Goal: Task Accomplishment & Management: Use online tool/utility

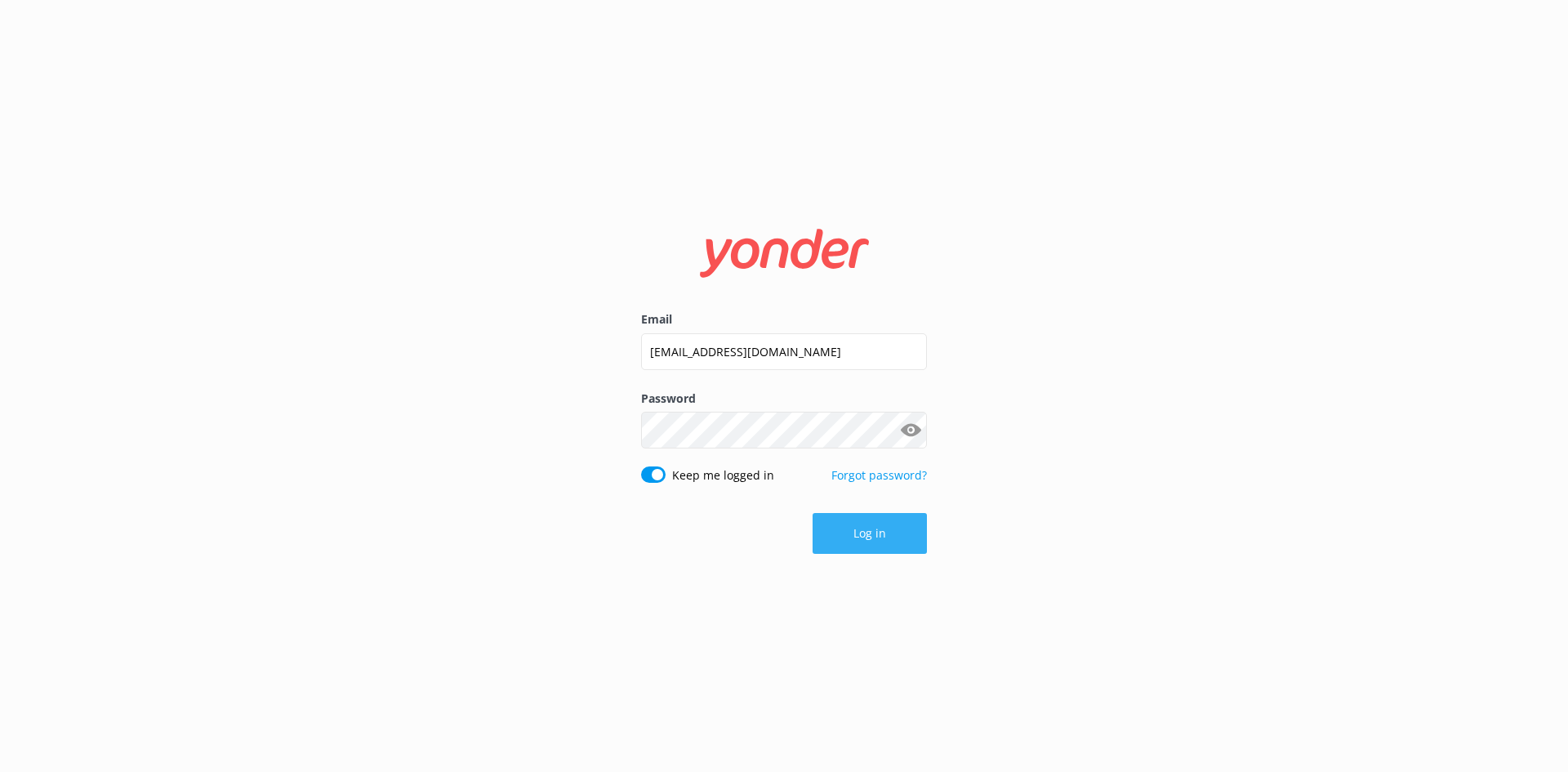
click at [879, 531] on button "Log in" at bounding box center [870, 534] width 114 height 41
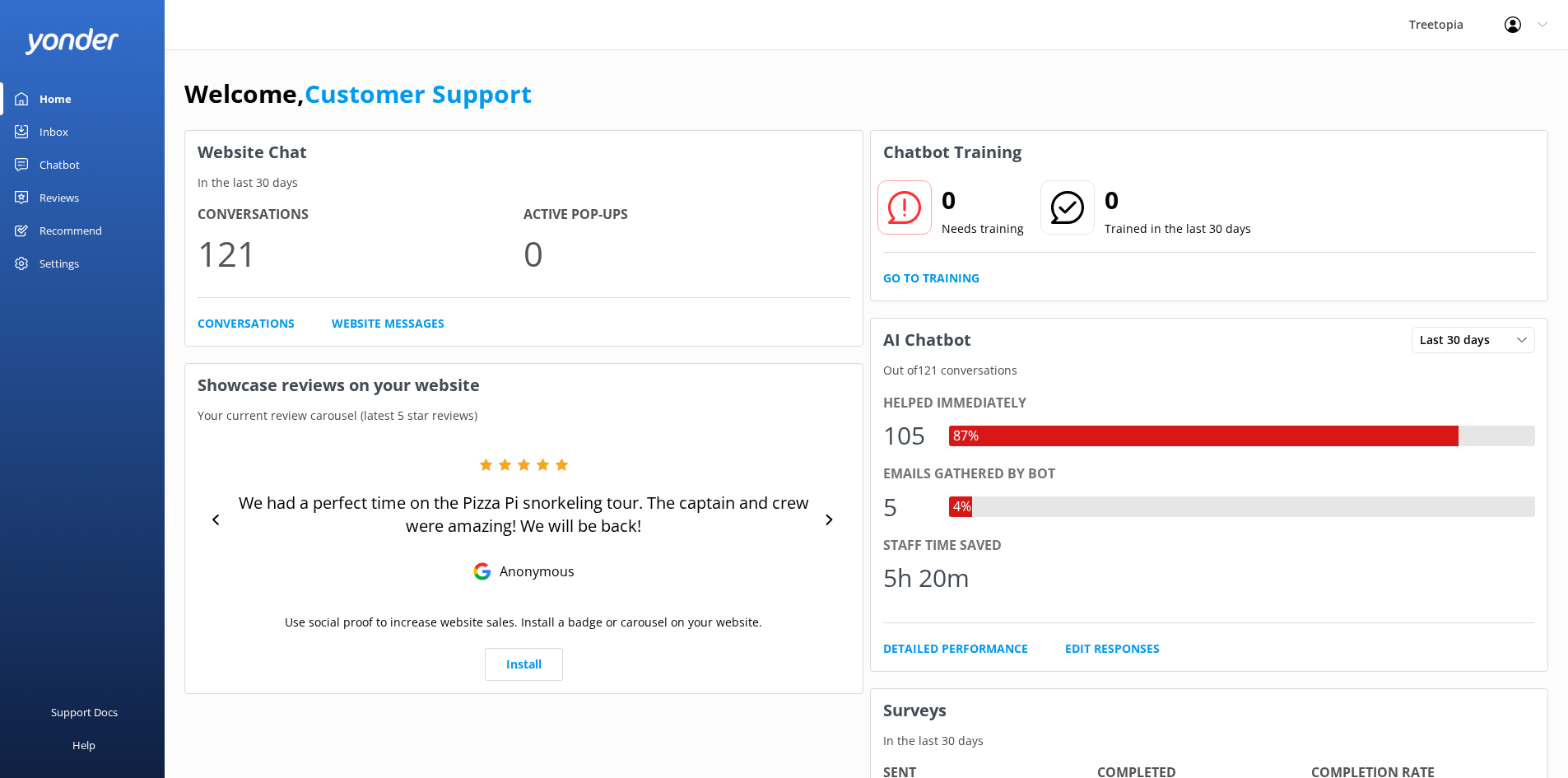
click at [63, 163] on div "Chatbot" at bounding box center [59, 164] width 41 height 33
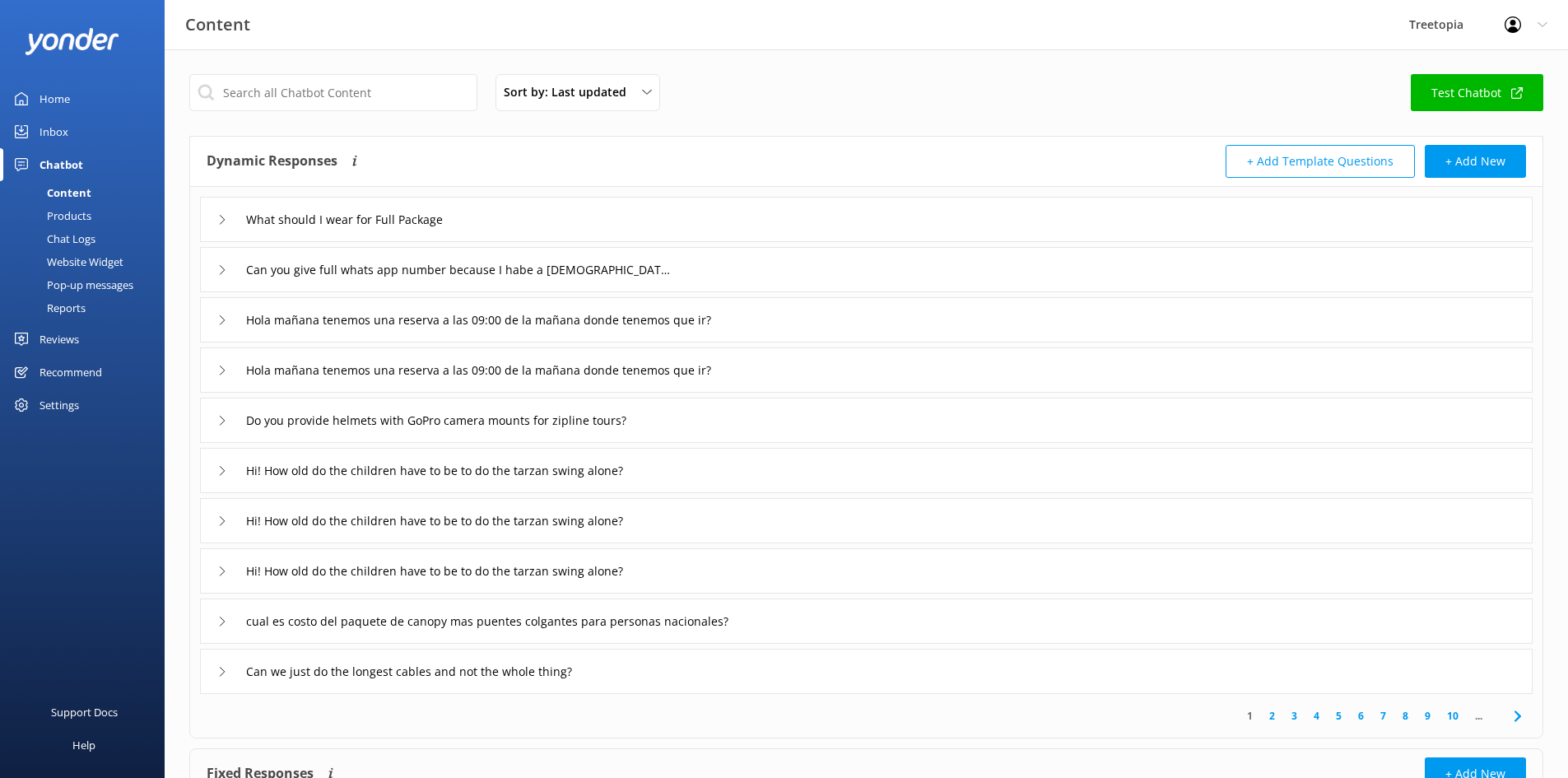
click at [119, 231] on link "Chat Logs" at bounding box center [87, 239] width 155 height 23
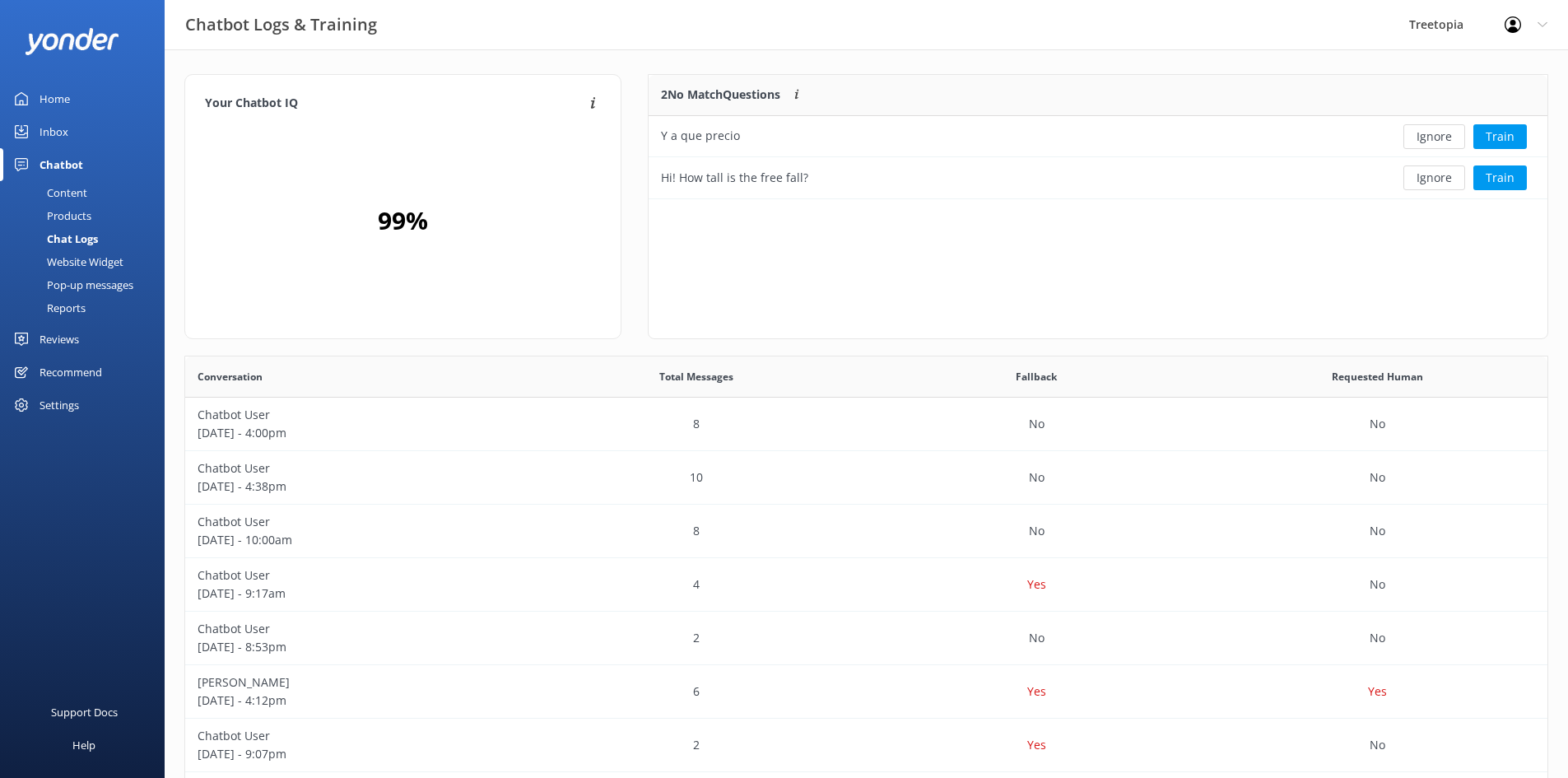
scroll to position [564, 1350]
click at [1419, 137] on button "Ignore" at bounding box center [1434, 136] width 61 height 24
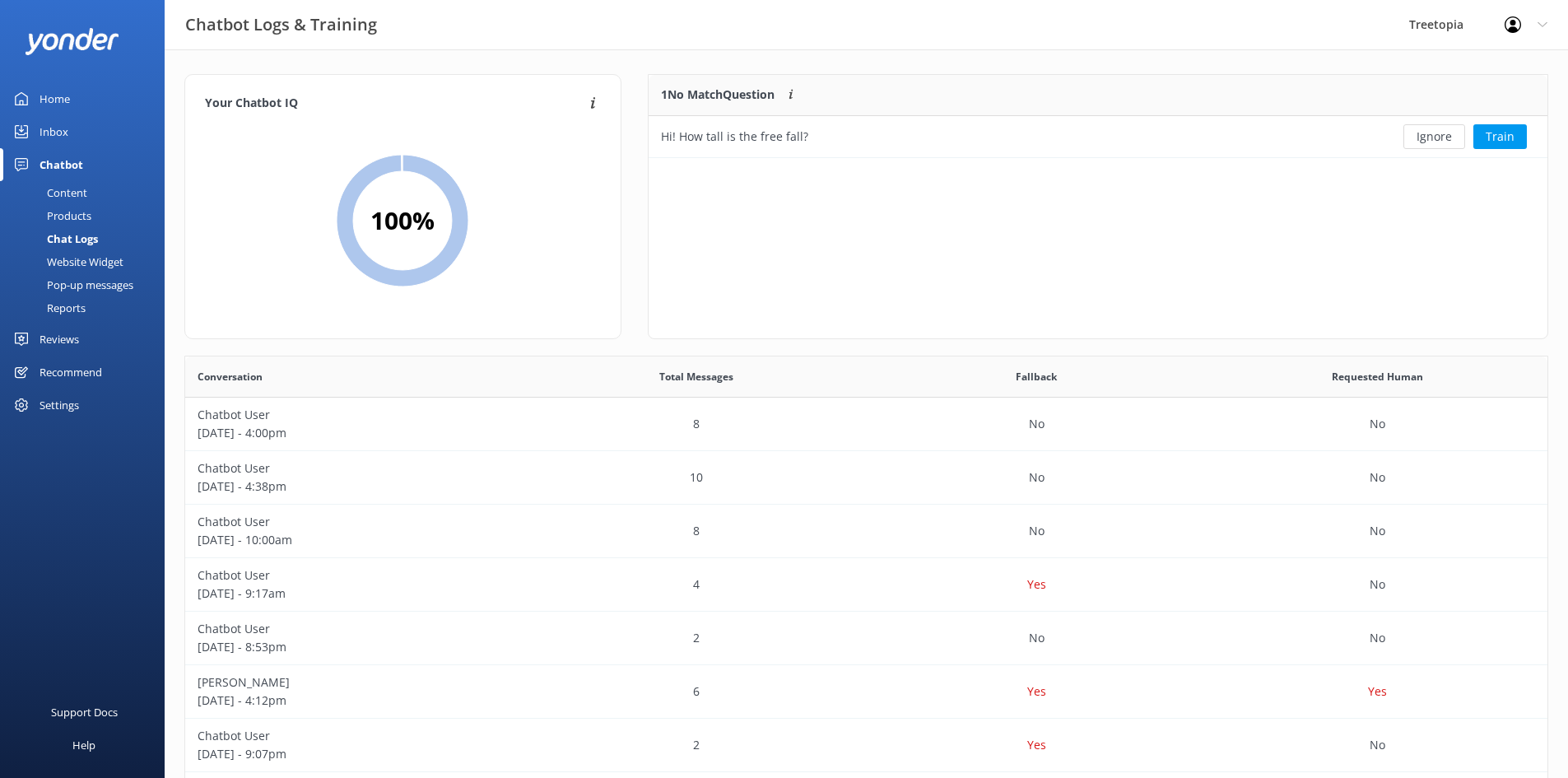
scroll to position [71, 887]
click at [1419, 137] on button "Ignore" at bounding box center [1434, 136] width 61 height 24
